Goal: Book appointment/travel/reservation

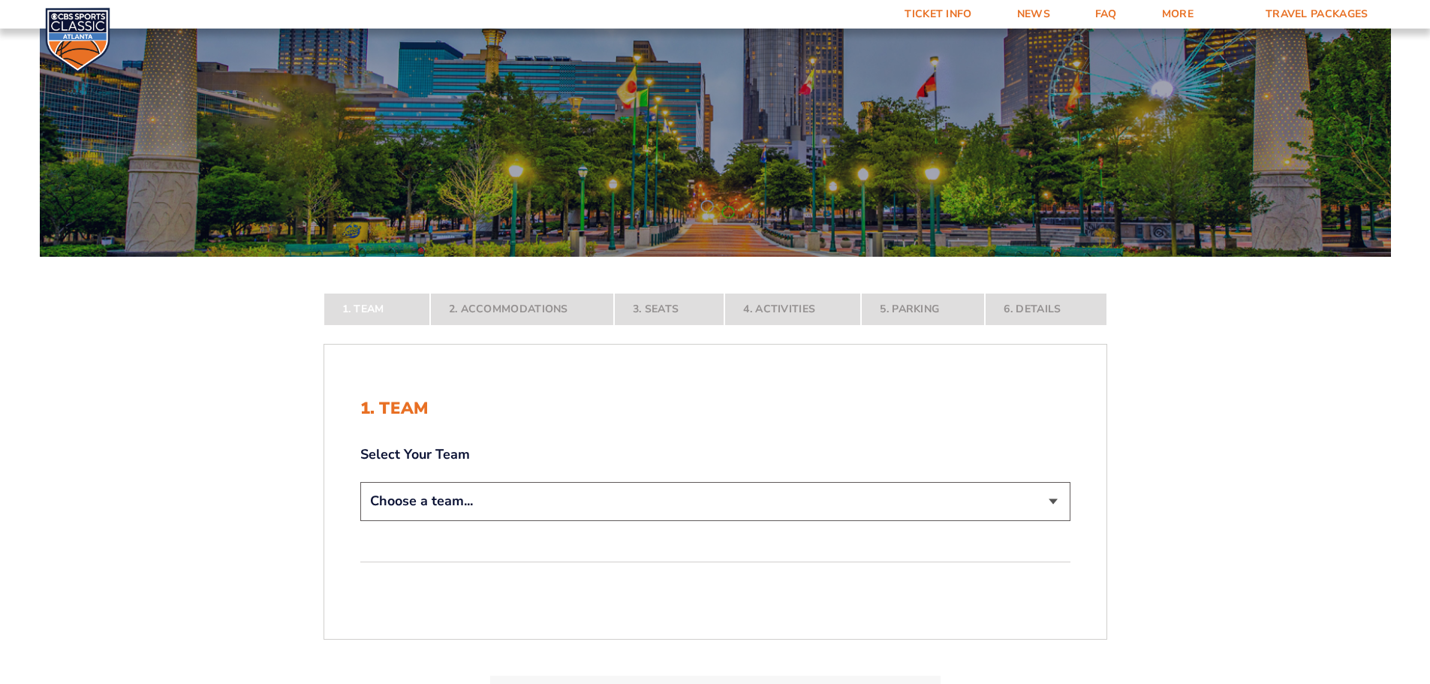
scroll to position [225, 0]
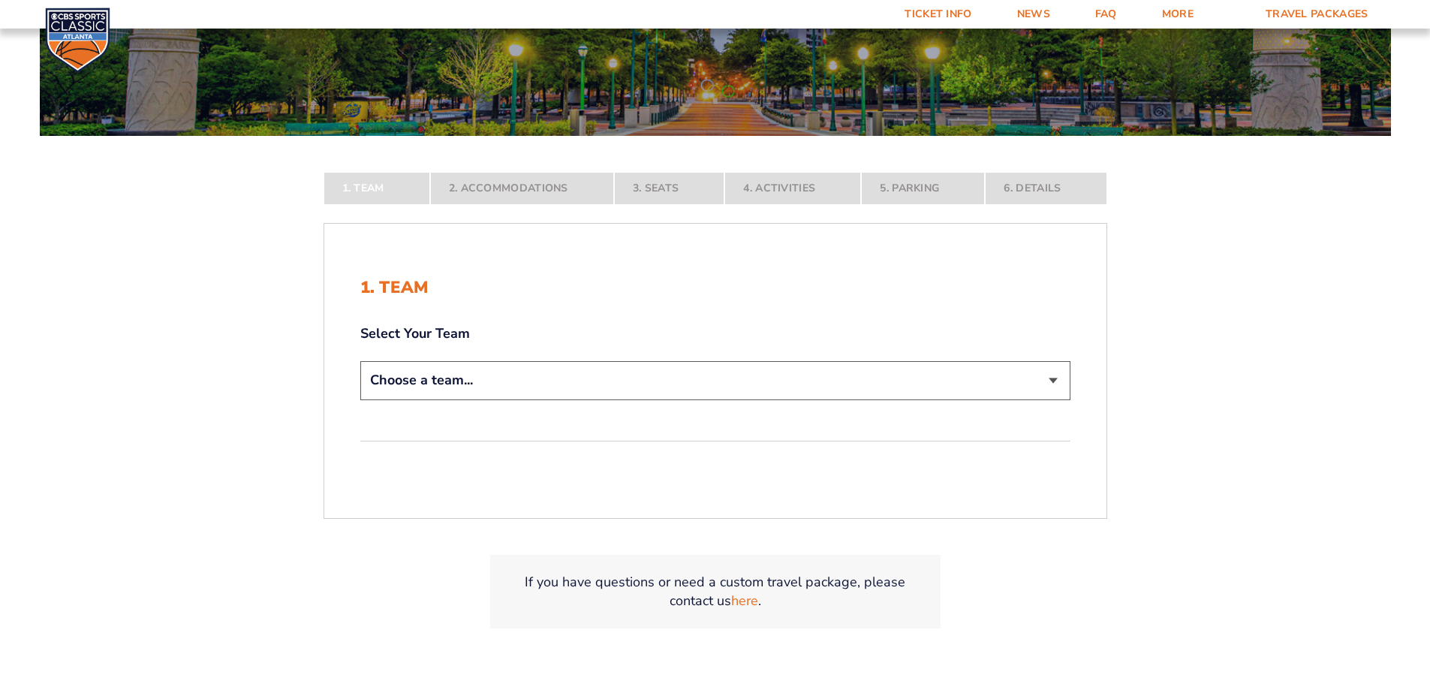
click at [1032, 376] on select "Choose a team... [US_STATE] Wildcats [US_STATE] State Buckeyes [US_STATE] Tar H…" at bounding box center [715, 380] width 710 height 38
select select "20108"
click at [360, 399] on select "Choose a team... [US_STATE] Wildcats [US_STATE] State Buckeyes [US_STATE] Tar H…" at bounding box center [715, 380] width 710 height 38
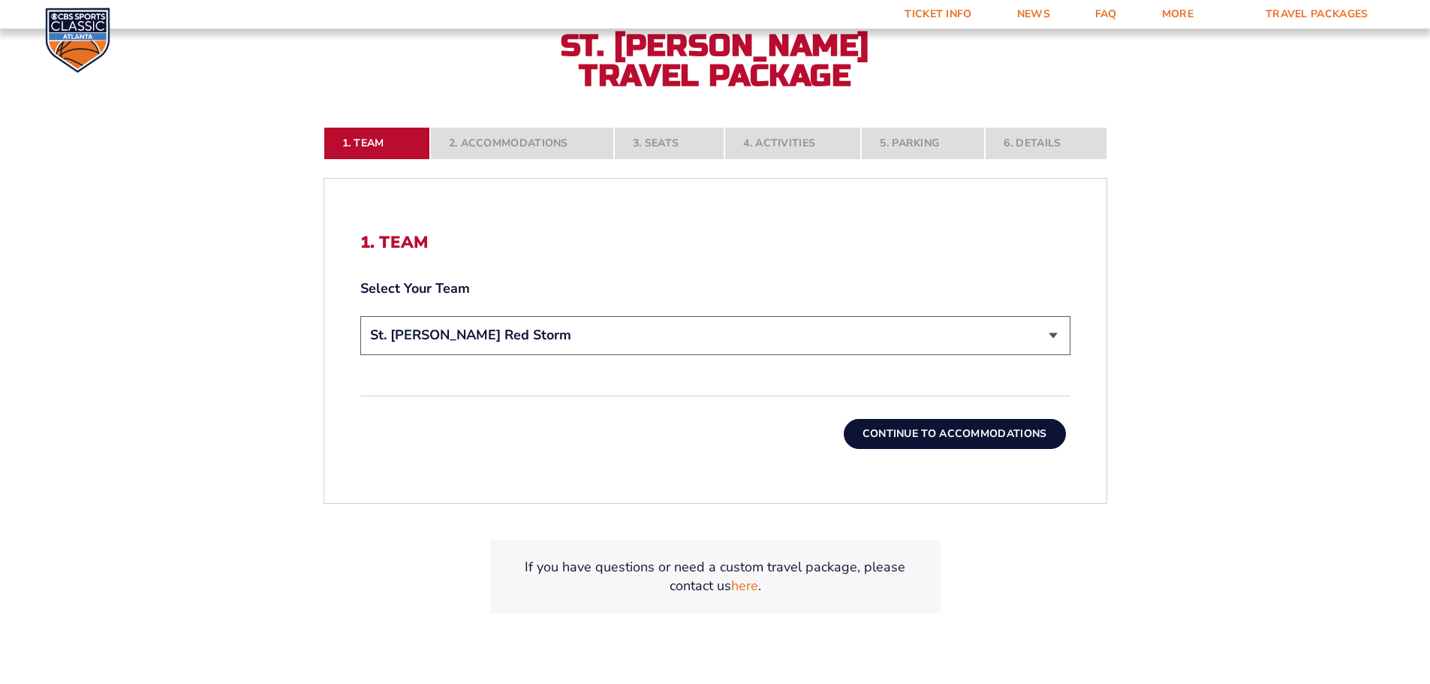
click at [1009, 439] on button "Continue To Accommodations" at bounding box center [954, 434] width 222 height 30
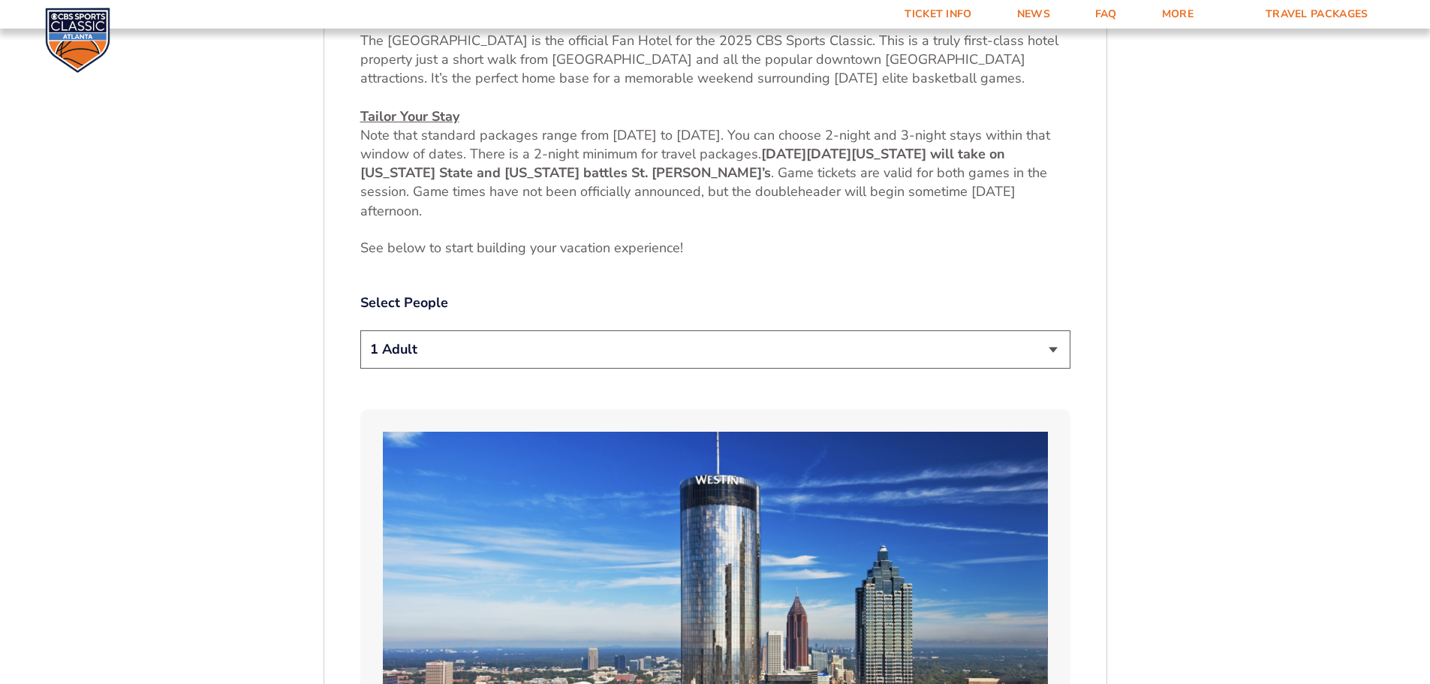
scroll to position [699, 0]
click at [907, 347] on select "1 Adult 2 Adults 3 Adults 4 Adults 2 Adults + 1 Child 2 Adults + 2 Children 2 A…" at bounding box center [715, 348] width 710 height 38
click at [360, 329] on select "1 Adult 2 Adults 3 Adults 4 Adults 2 Adults + 1 Child 2 Adults + 2 Children 2 A…" at bounding box center [715, 348] width 710 height 38
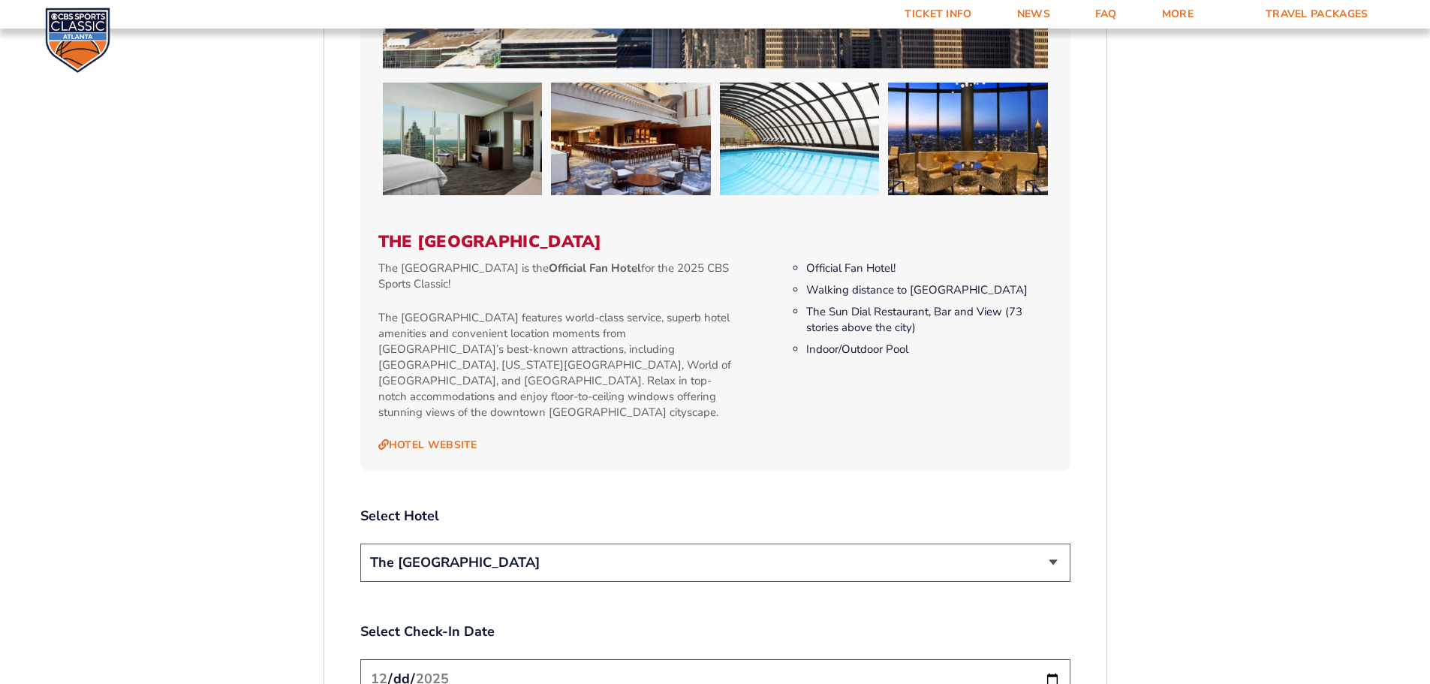
scroll to position [1449, 0]
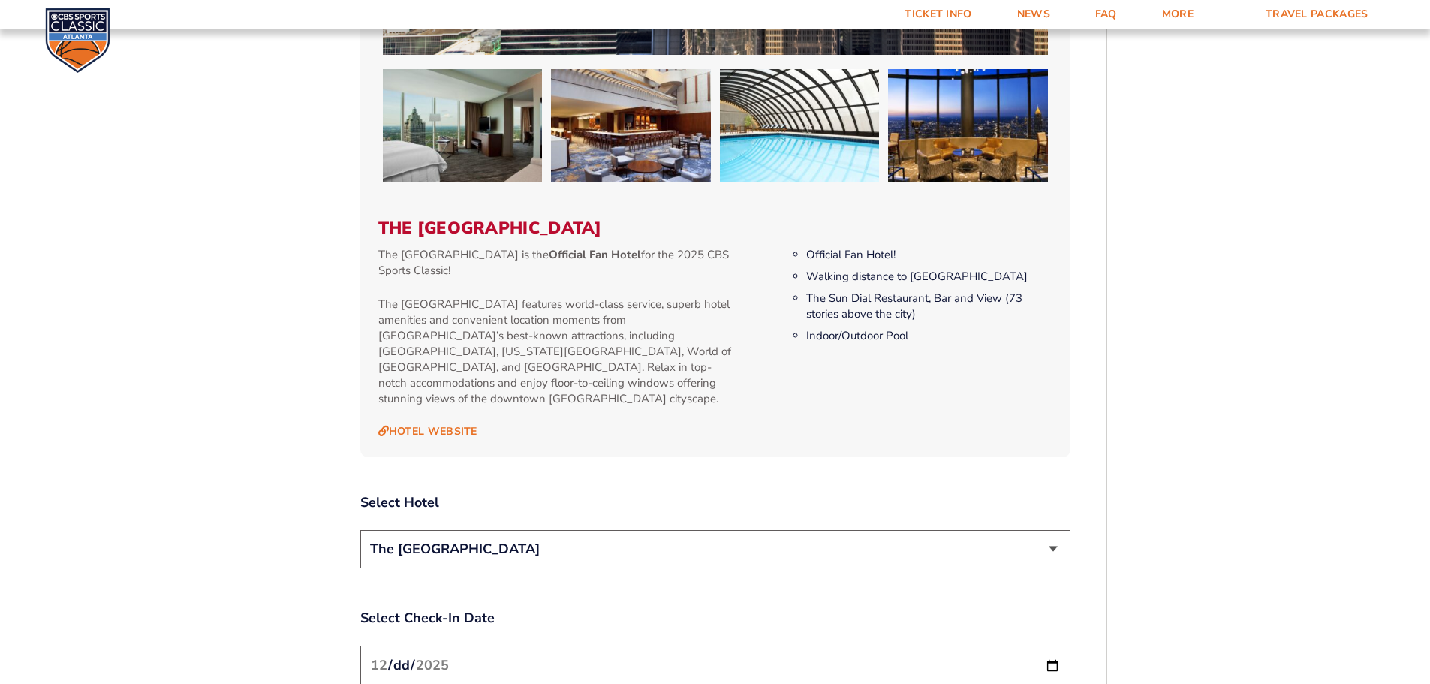
click at [992, 544] on select "The [GEOGRAPHIC_DATA]" at bounding box center [715, 549] width 710 height 38
click at [1159, 557] on form "[US_STATE] [US_STATE] Travel Package [US_STATE][GEOGRAPHIC_DATA] [US_STATE] Sta…" at bounding box center [715, 159] width 1430 height 3216
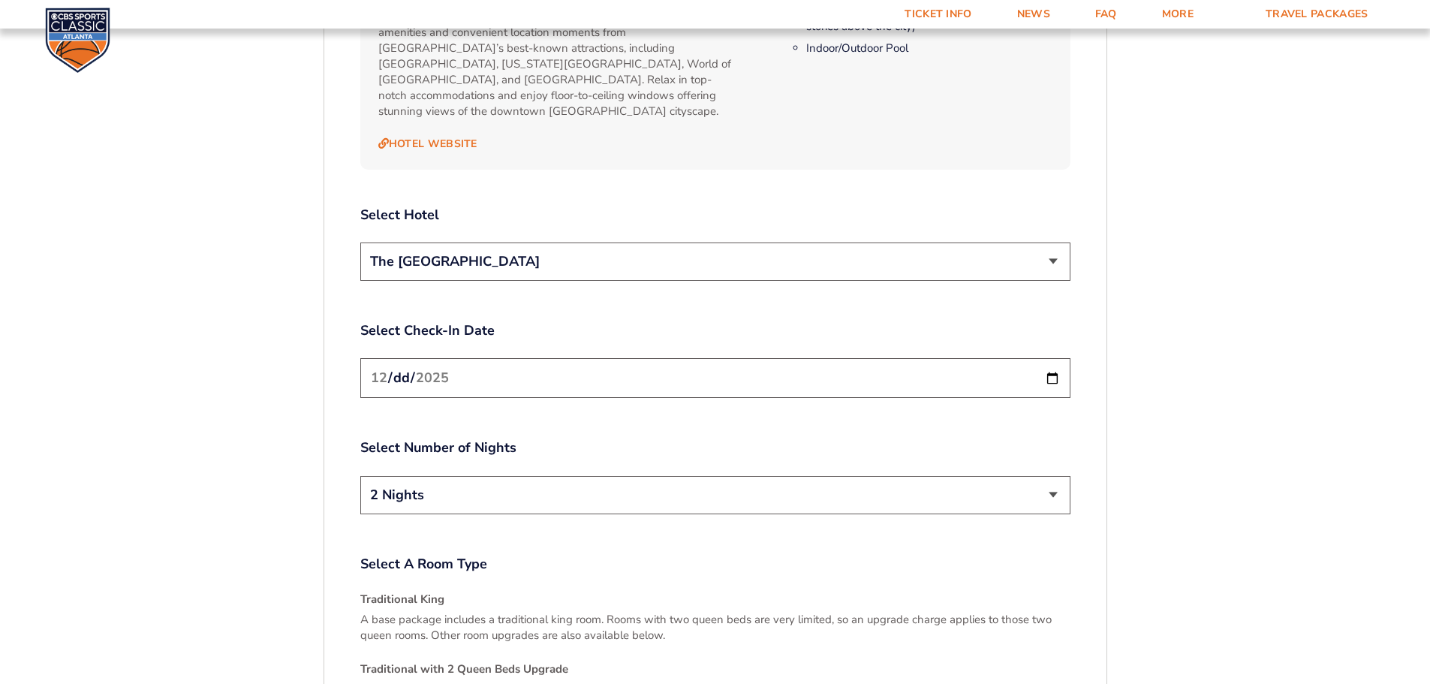
scroll to position [1749, 0]
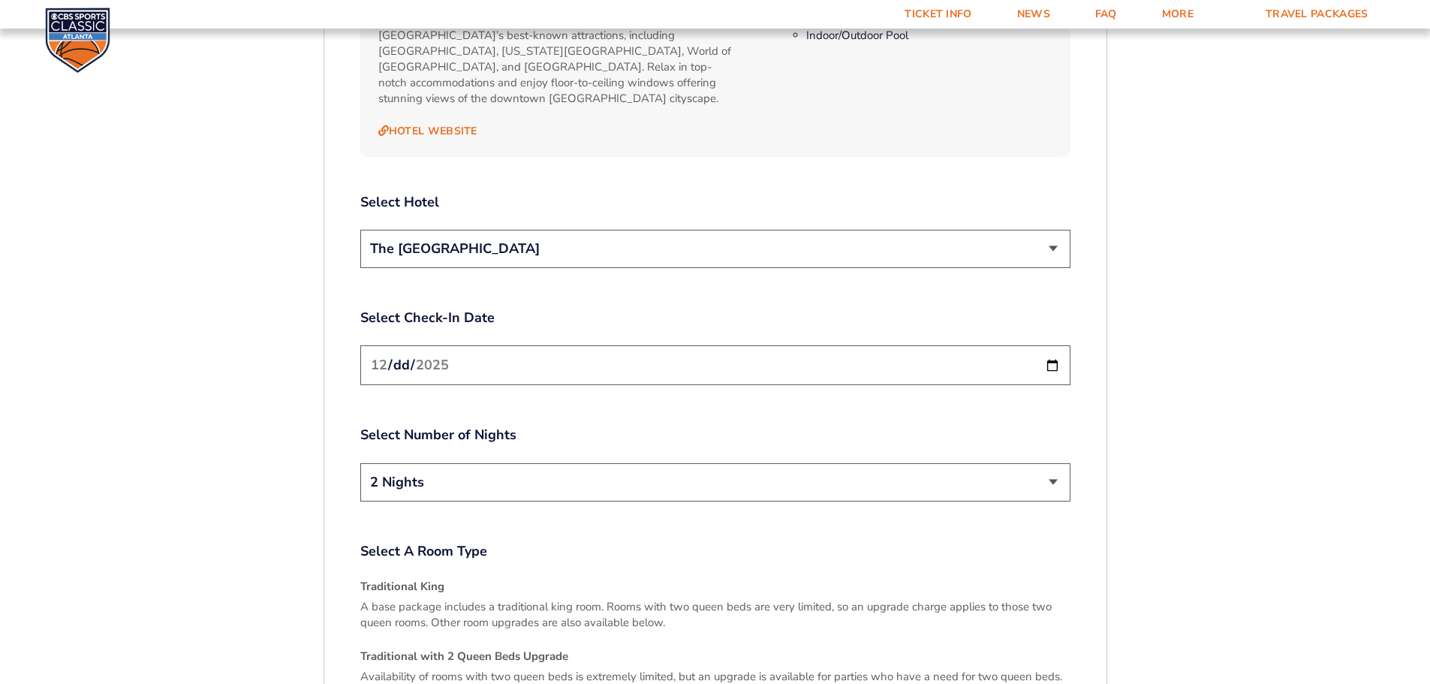
click at [1051, 354] on input "[DATE]" at bounding box center [715, 365] width 710 height 40
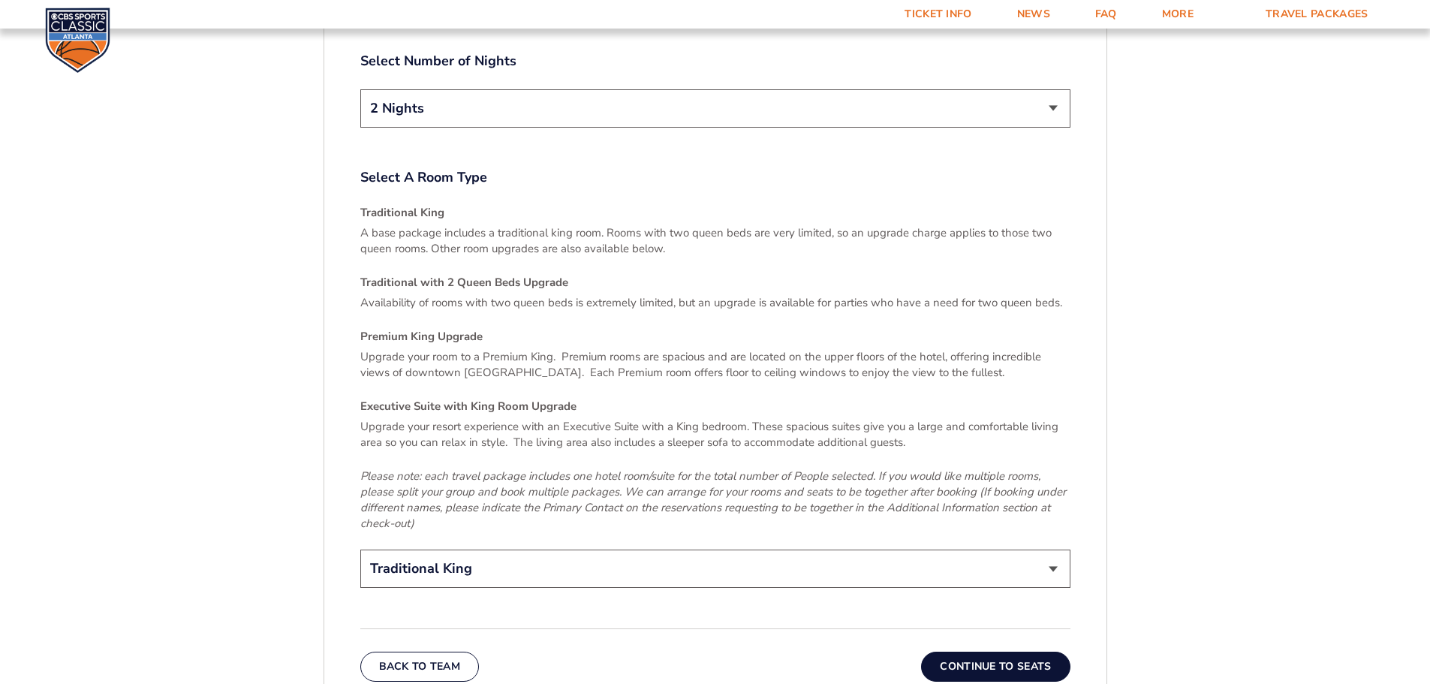
scroll to position [2124, 0]
click at [636, 555] on select "Traditional King Traditional with 2 Queen Beds Upgrade (+$45 per night) Premium…" at bounding box center [715, 567] width 710 height 38
click at [991, 254] on div "Traditional King A base package includes a traditional king room. Rooms with tw…" at bounding box center [715, 366] width 710 height 326
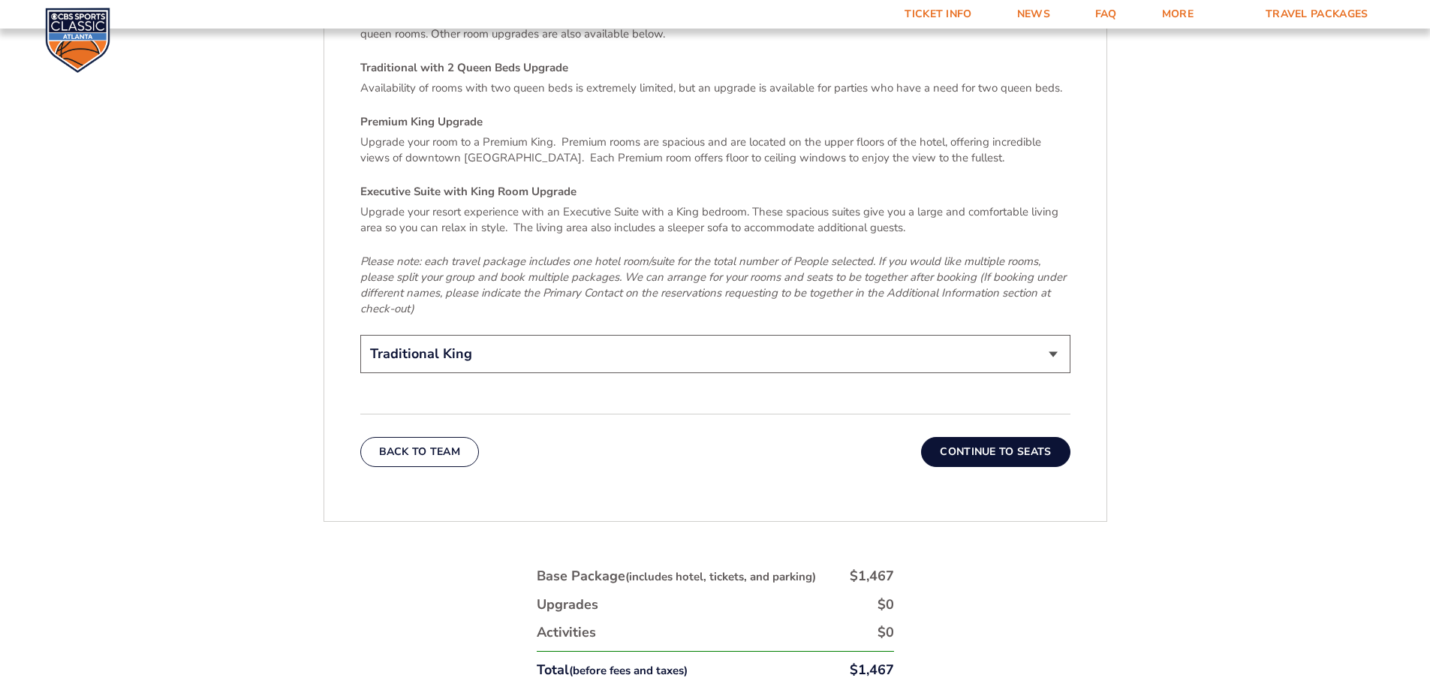
scroll to position [2425, 0]
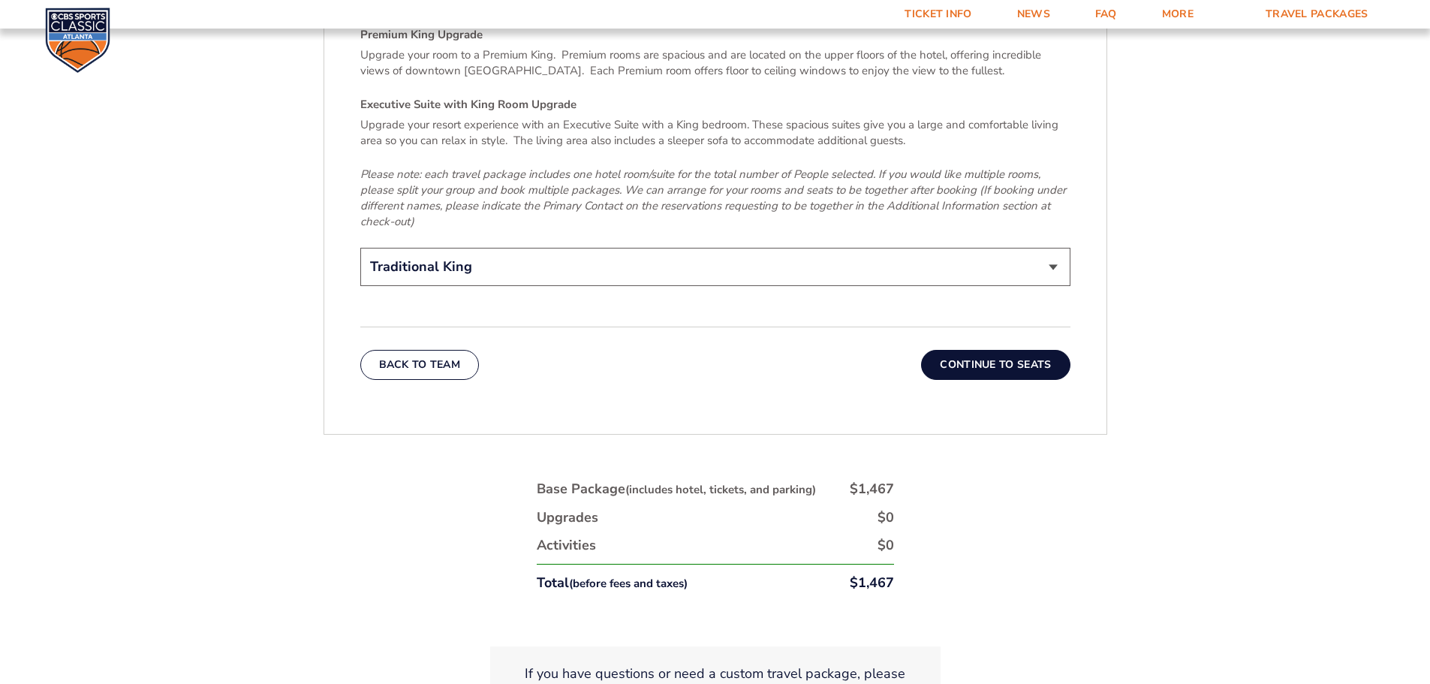
click at [1048, 356] on button "Continue To Seats" at bounding box center [995, 365] width 149 height 30
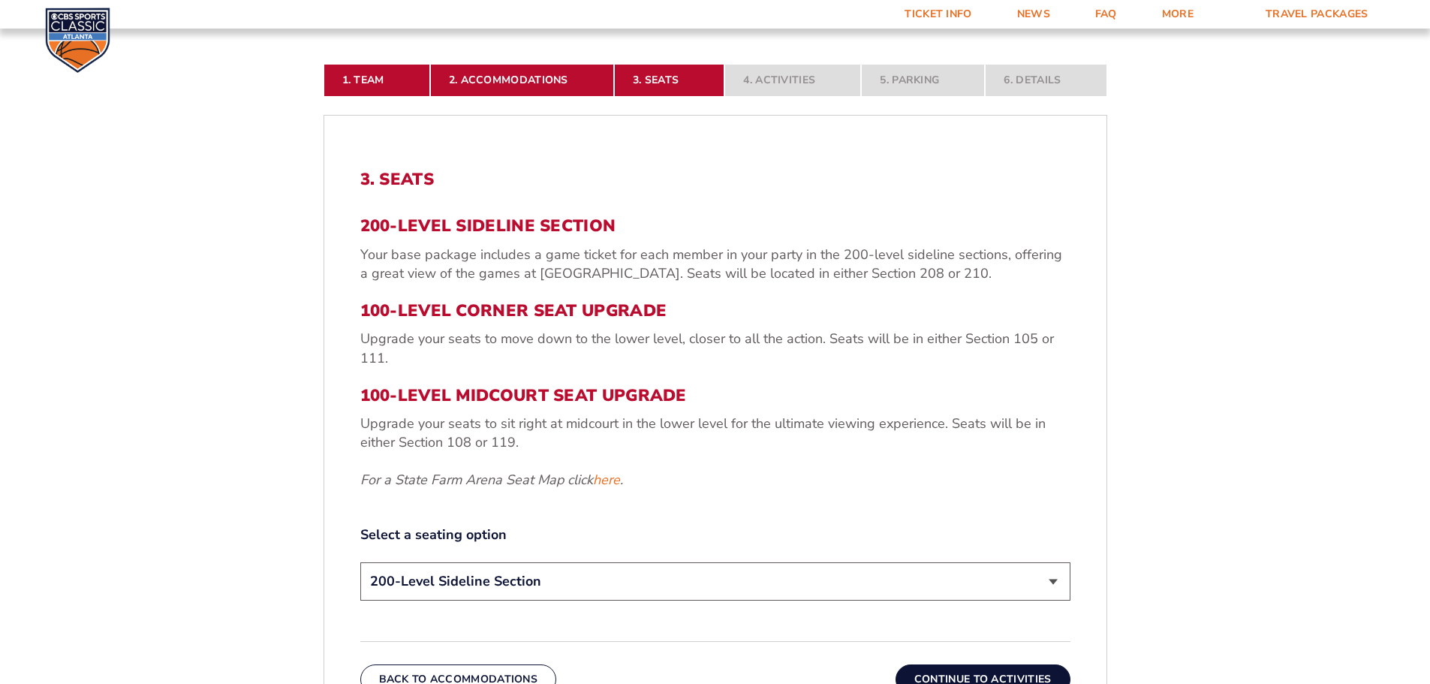
scroll to position [474, 0]
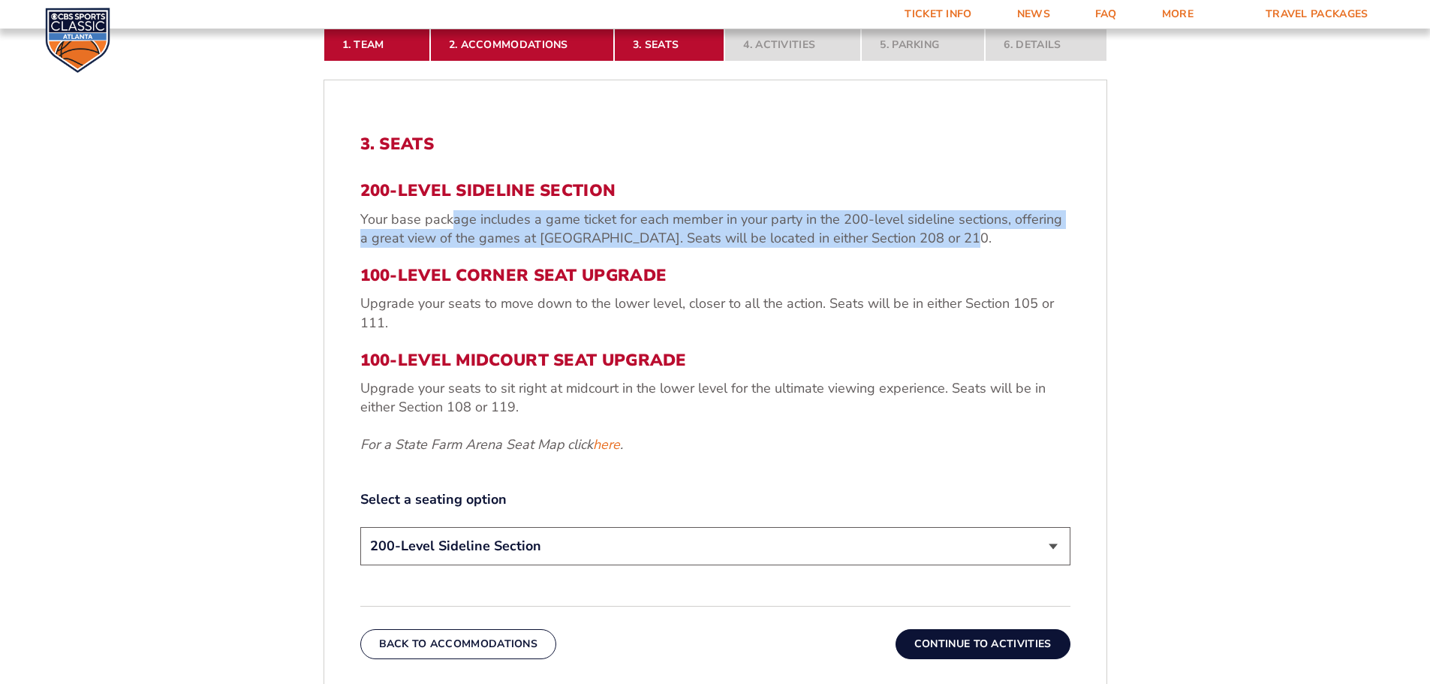
drag, startPoint x: 468, startPoint y: 224, endPoint x: 932, endPoint y: 235, distance: 463.9
click at [932, 235] on p "Your base package includes a game ticket for each member in your party in the 2…" at bounding box center [715, 229] width 710 height 38
click at [924, 240] on p "Your base package includes a game ticket for each member in your party in the 2…" at bounding box center [715, 229] width 710 height 38
click at [613, 241] on p "Your base package includes a game ticket for each member in your party in the 2…" at bounding box center [715, 229] width 710 height 38
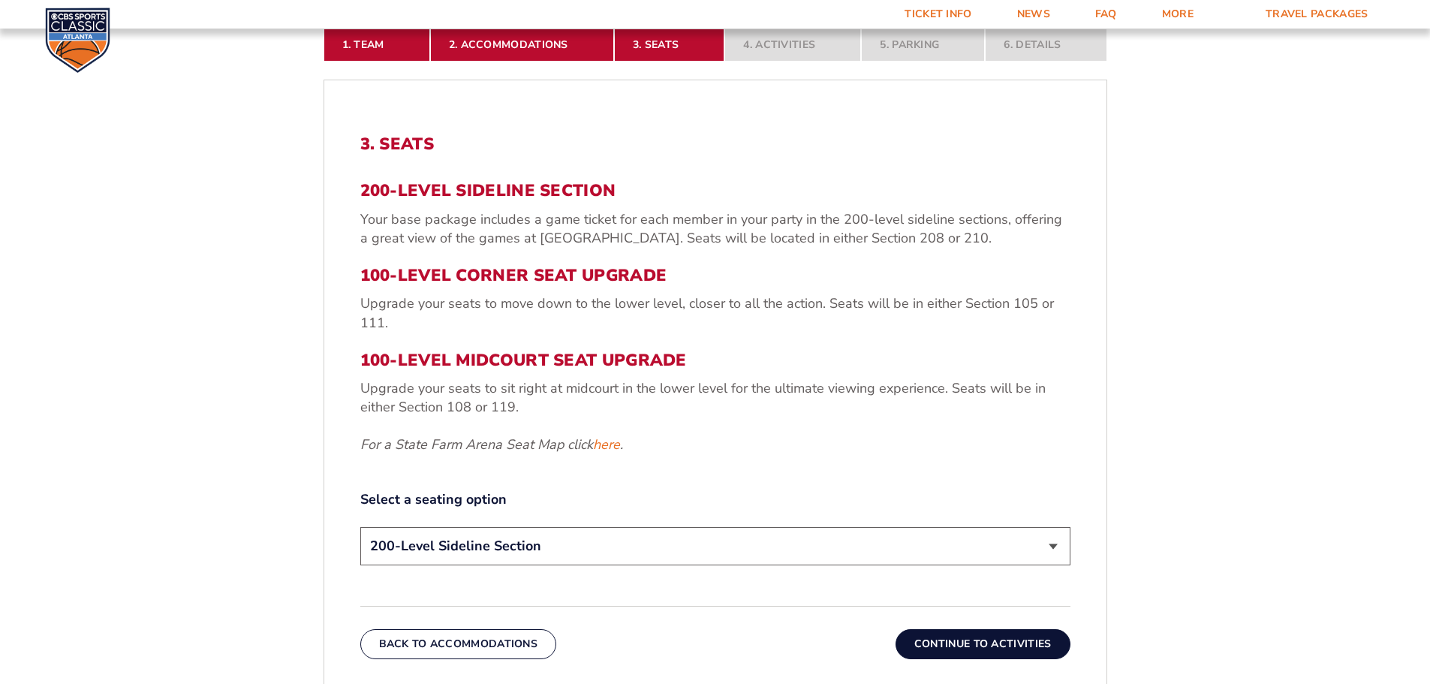
click at [549, 236] on p "Your base package includes a game ticket for each member in your party in the 2…" at bounding box center [715, 229] width 710 height 38
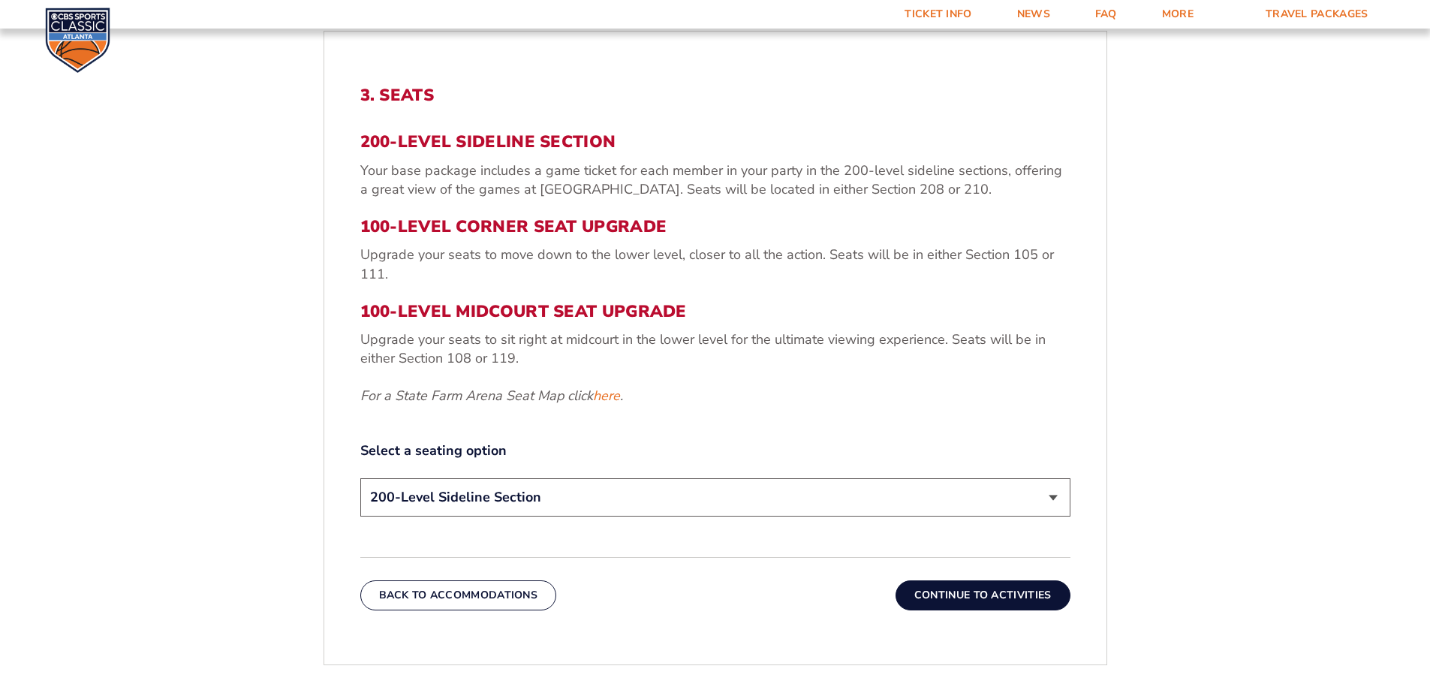
scroll to position [549, 0]
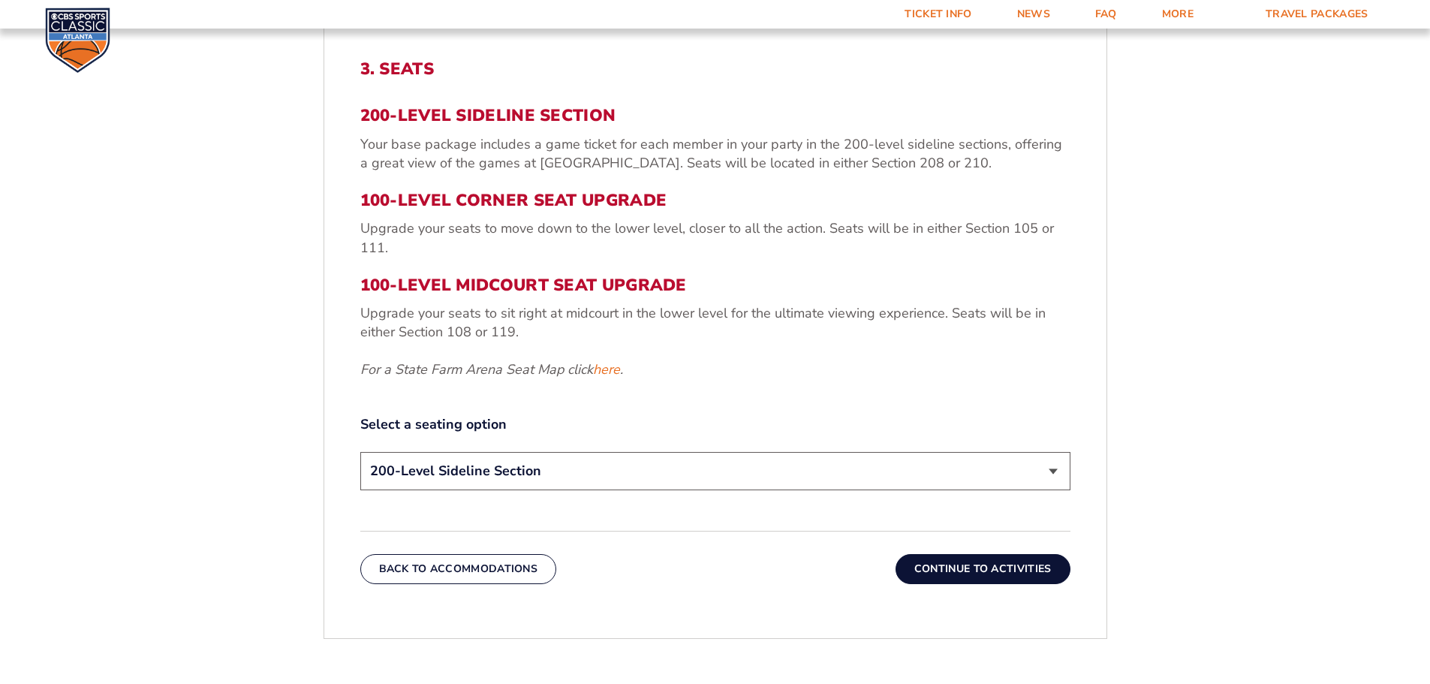
click at [1056, 474] on select "200-Level Sideline Section 100-Level Corner Seat Upgrade (+$120 per person) 100…" at bounding box center [715, 471] width 710 height 38
click at [893, 406] on div "3. Seats 200-Level Sideline Section Your base package includes a game ticket fo…" at bounding box center [715, 276] width 710 height 435
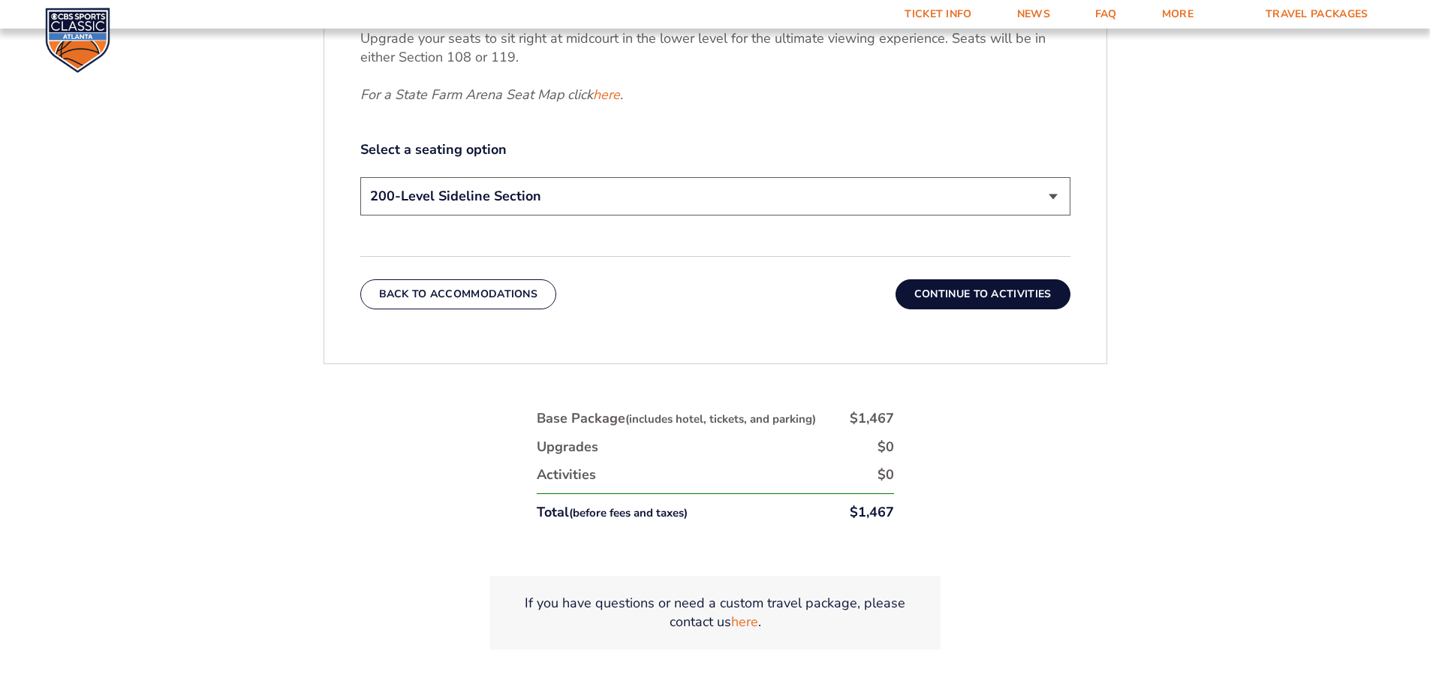
scroll to position [849, 0]
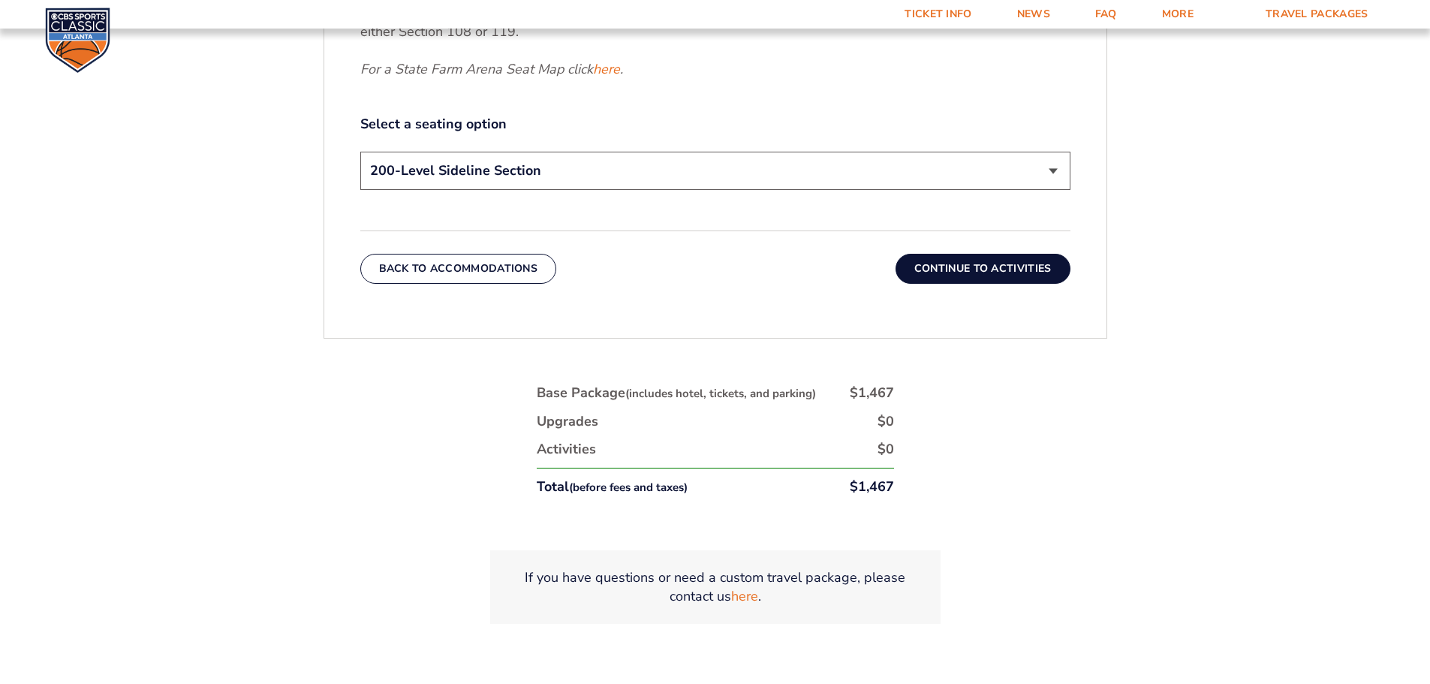
click at [988, 265] on button "Continue To Activities" at bounding box center [982, 269] width 175 height 30
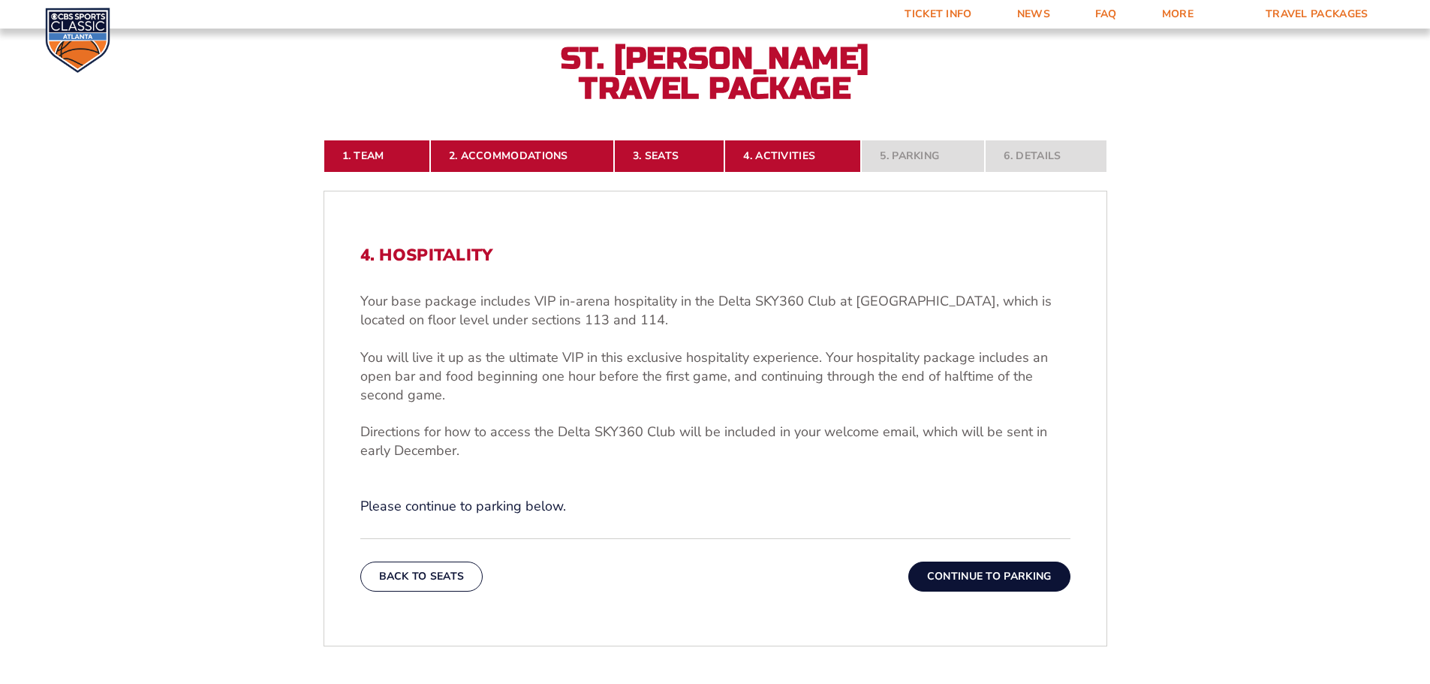
scroll to position [398, 0]
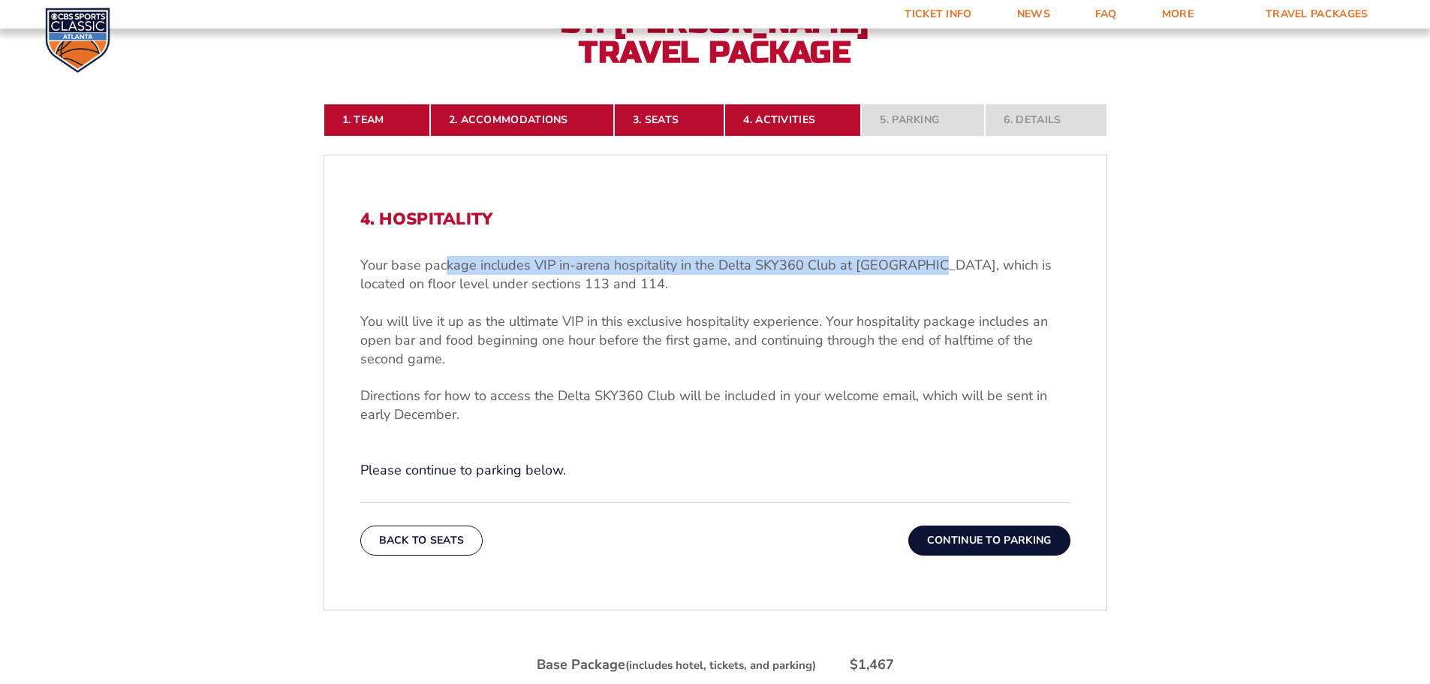
drag, startPoint x: 462, startPoint y: 268, endPoint x: 771, endPoint y: 300, distance: 310.9
click at [914, 277] on p "Your base package includes VIP in-arena hospitality in the Delta SKY360 Club at…" at bounding box center [715, 275] width 710 height 38
click at [579, 293] on p "Your base package includes VIP in-arena hospitality in the Delta SKY360 Club at…" at bounding box center [715, 275] width 710 height 38
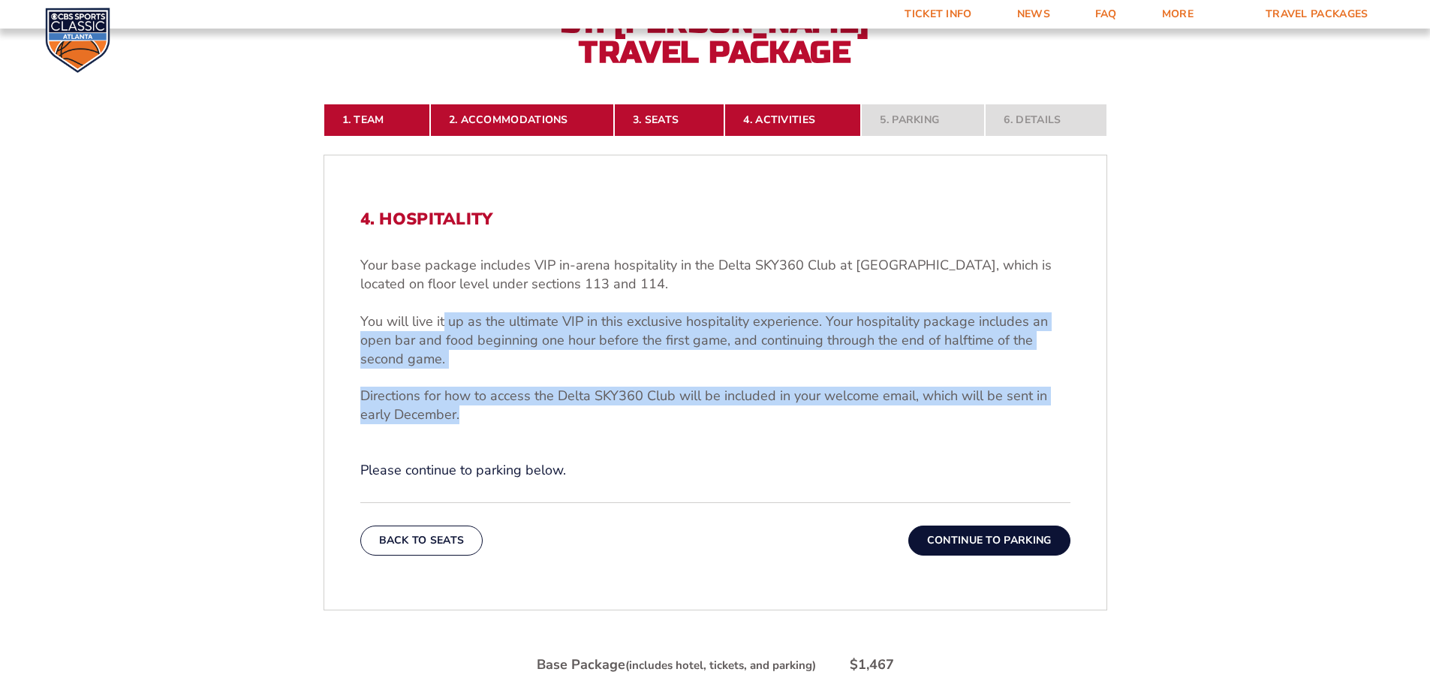
drag, startPoint x: 459, startPoint y: 323, endPoint x: 757, endPoint y: 417, distance: 312.3
click at [757, 416] on div "Your base package includes VIP in-arena hospitality in the Delta SKY360 Club at…" at bounding box center [715, 340] width 710 height 168
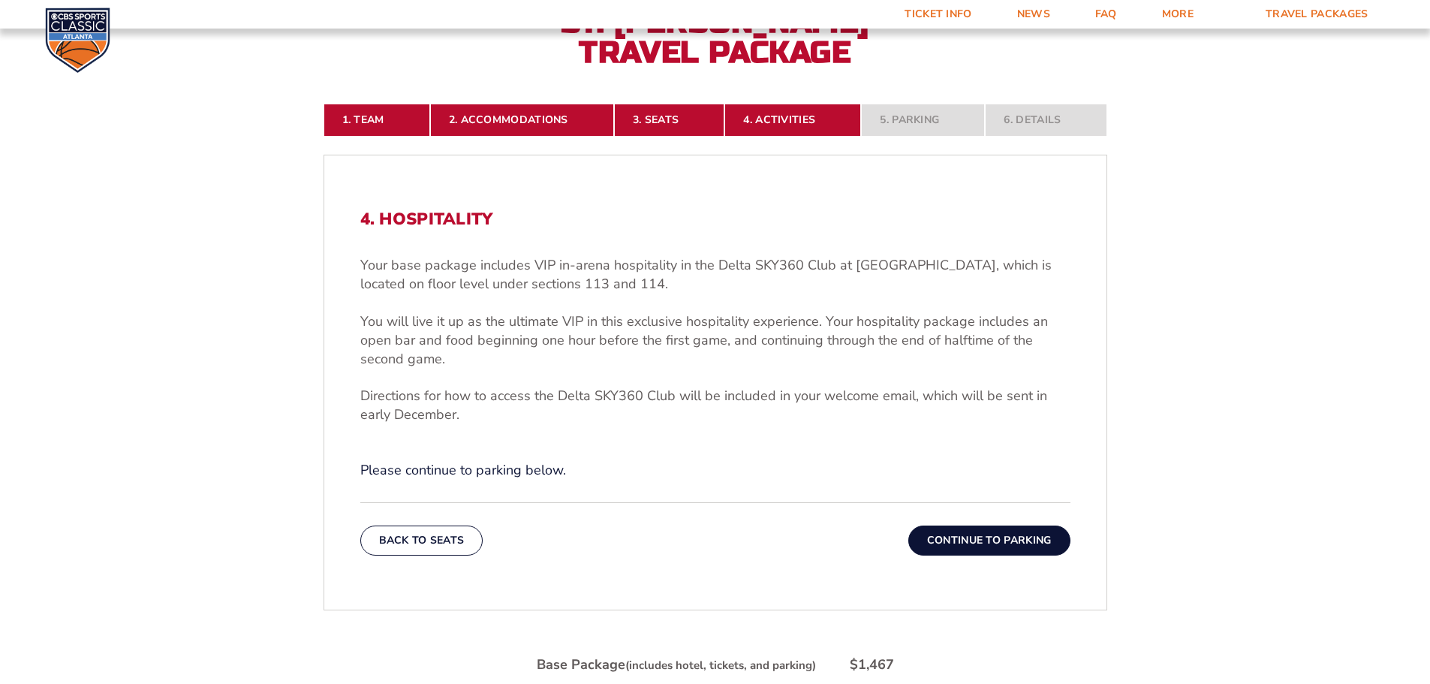
click at [759, 456] on div "4. Hospitality Your base package includes VIP in-arena hospitality in the Delta…" at bounding box center [715, 344] width 710 height 270
click at [961, 543] on button "Continue To Parking" at bounding box center [989, 540] width 162 height 30
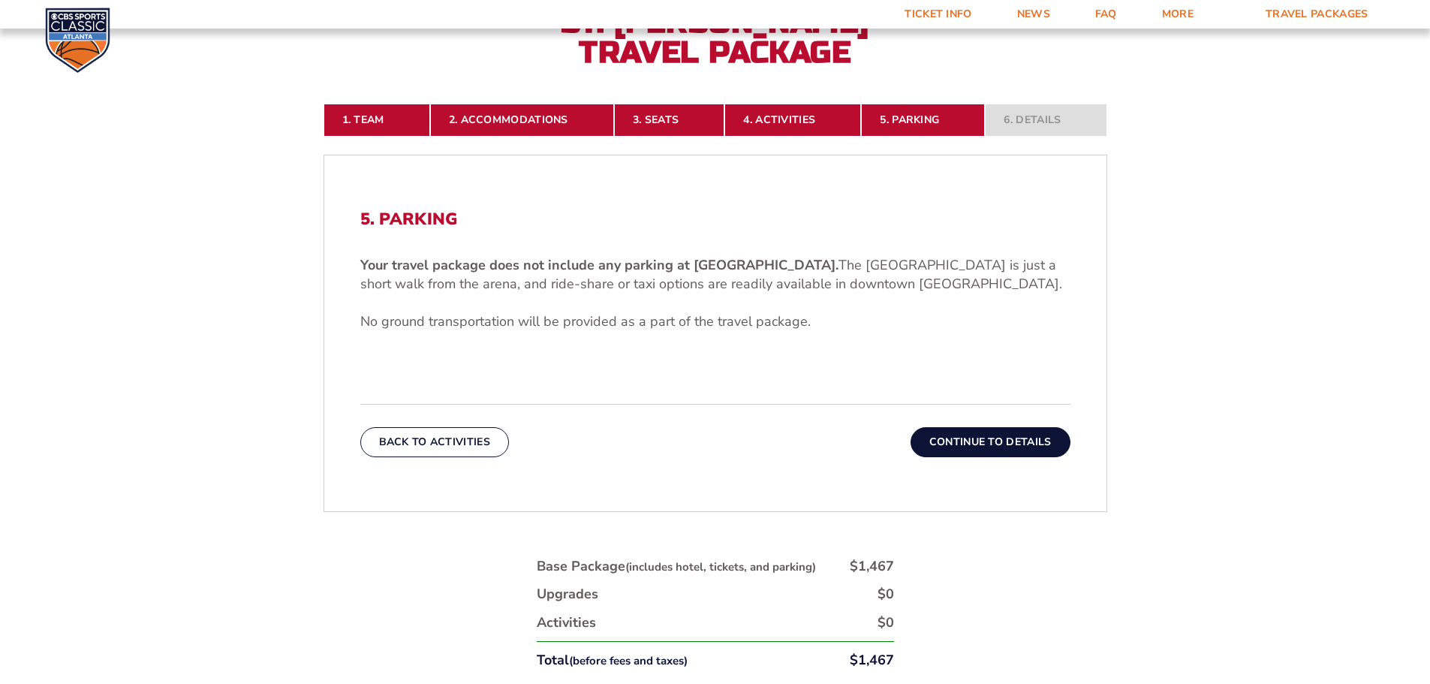
click at [961, 445] on button "Continue To Details" at bounding box center [990, 442] width 160 height 30
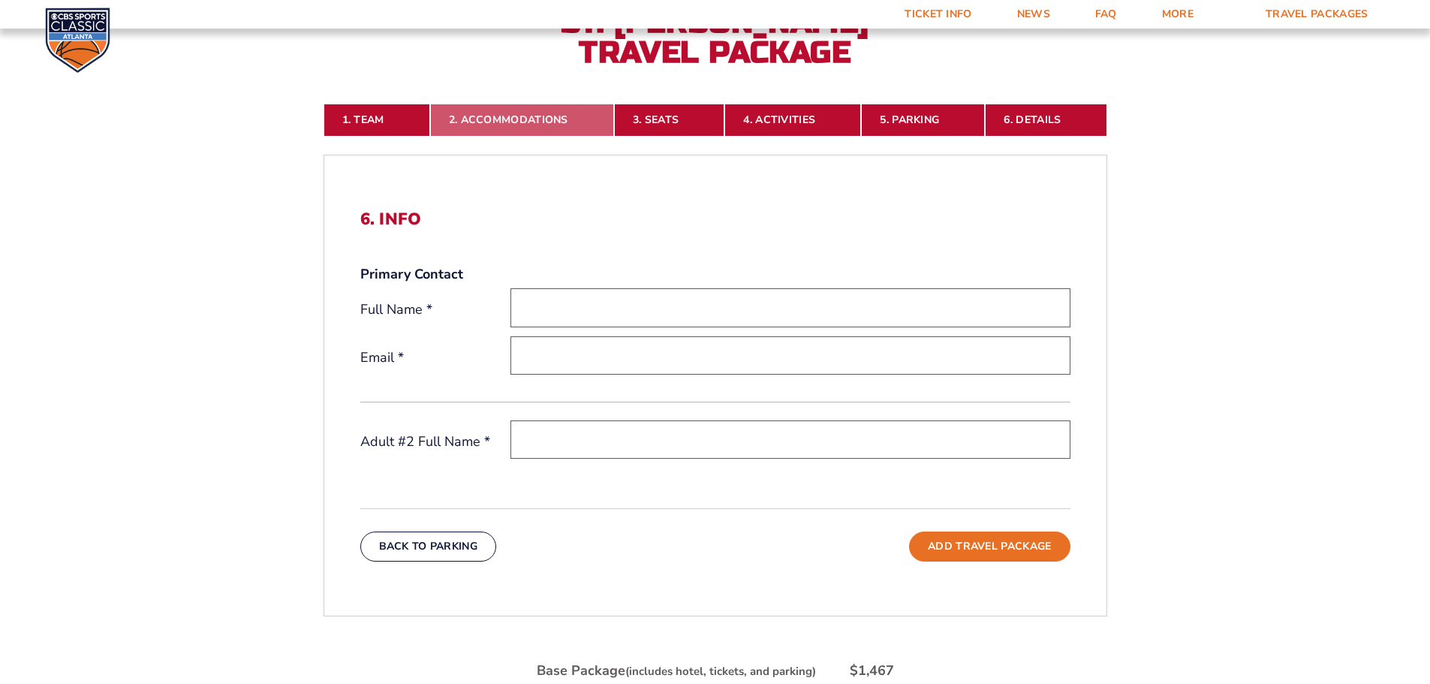
click at [497, 125] on link "2. Accommodations" at bounding box center [522, 120] width 184 height 33
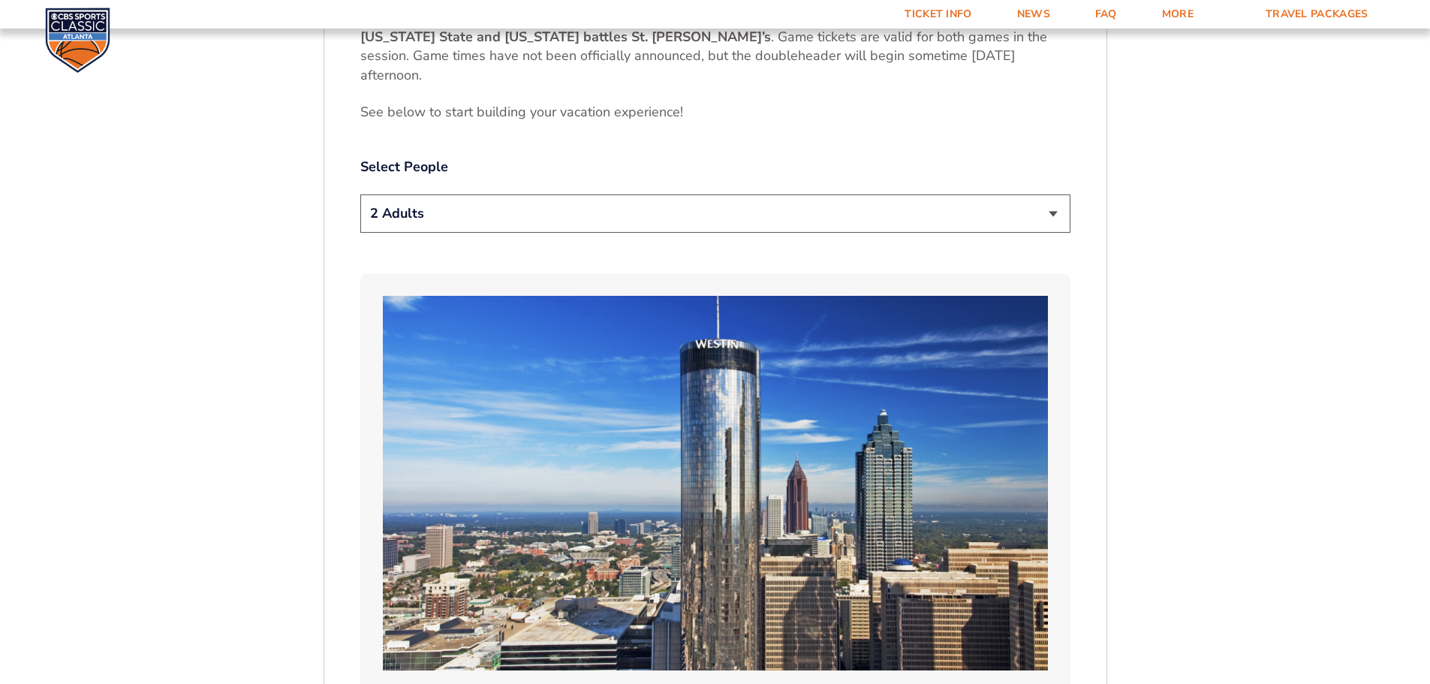
scroll to position [849, 0]
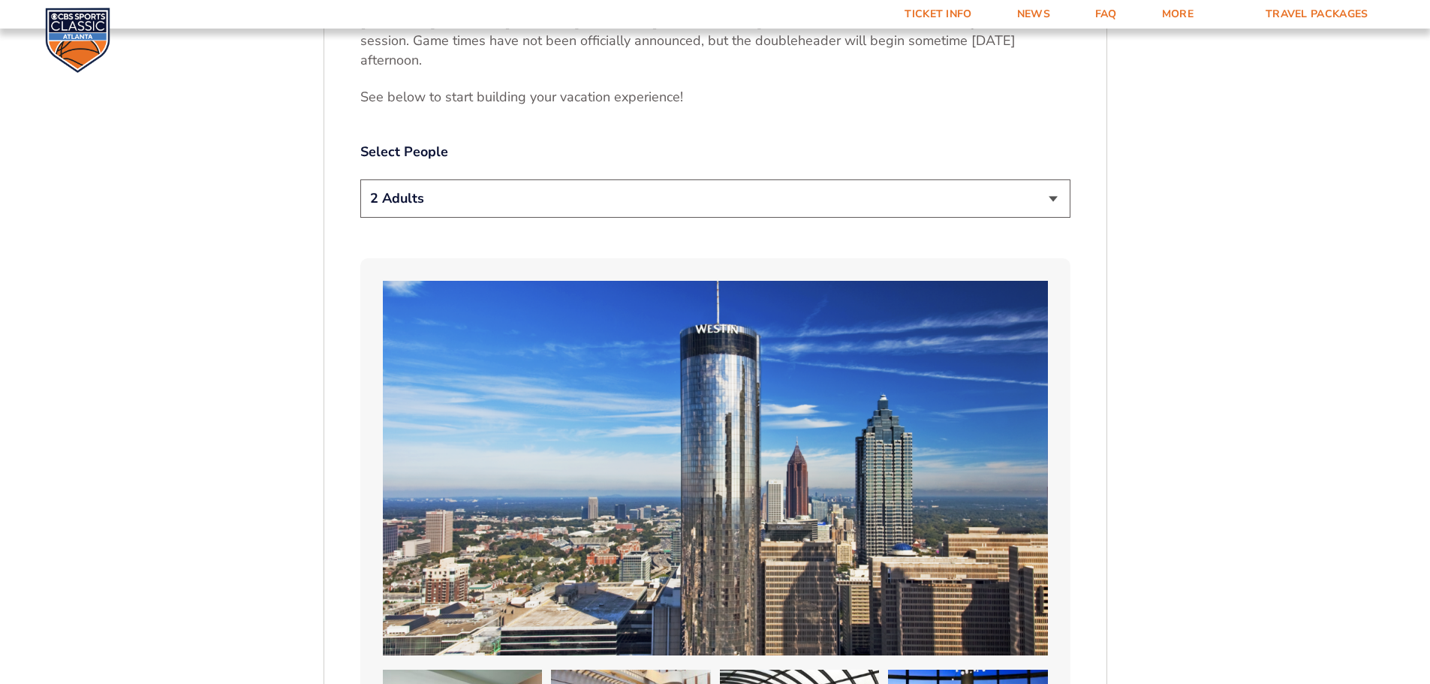
click at [731, 182] on select "1 Adult 2 Adults 3 Adults 4 Adults 2 Adults + 1 Child 2 Adults + 2 Children 2 A…" at bounding box center [715, 198] width 710 height 38
select select "4 Adults"
click at [360, 179] on select "1 Adult 2 Adults 3 Adults 4 Adults 2 Adults + 1 Child 2 Adults + 2 Children 2 A…" at bounding box center [715, 198] width 710 height 38
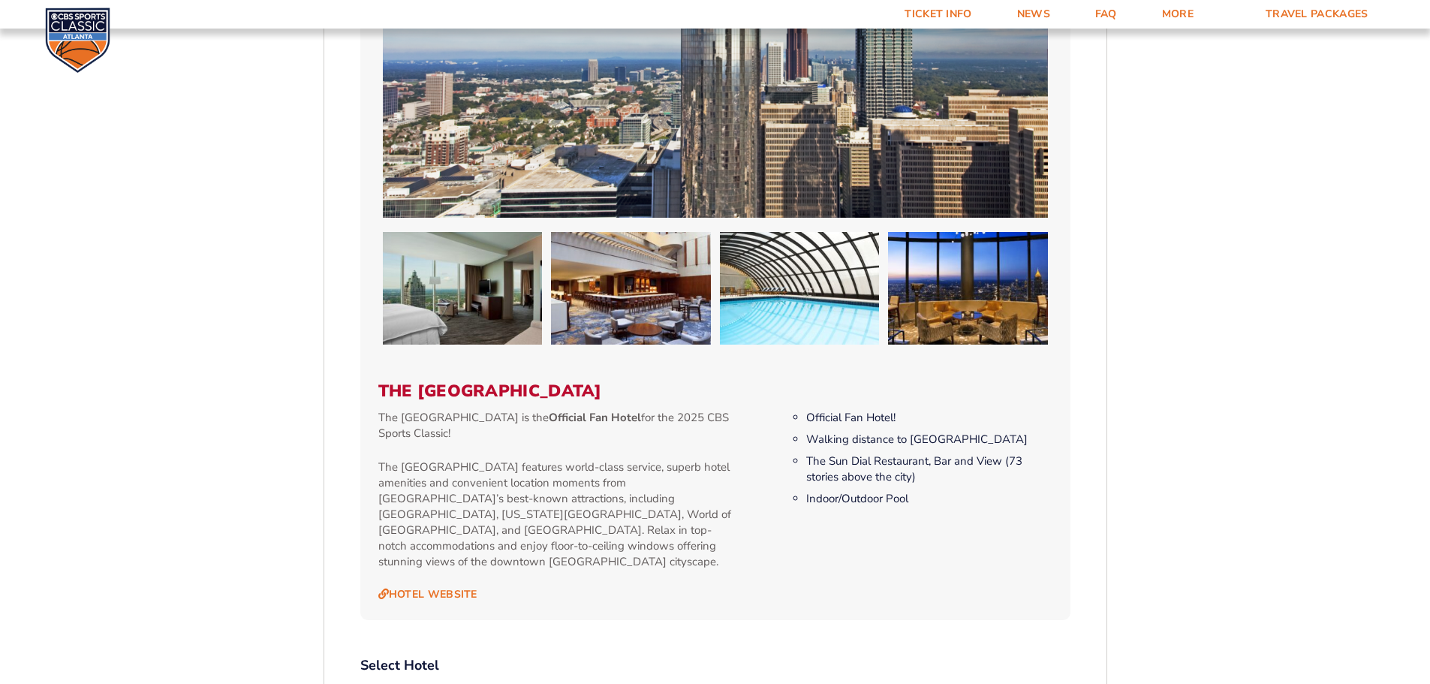
scroll to position [924, 0]
